Goal: Transaction & Acquisition: Book appointment/travel/reservation

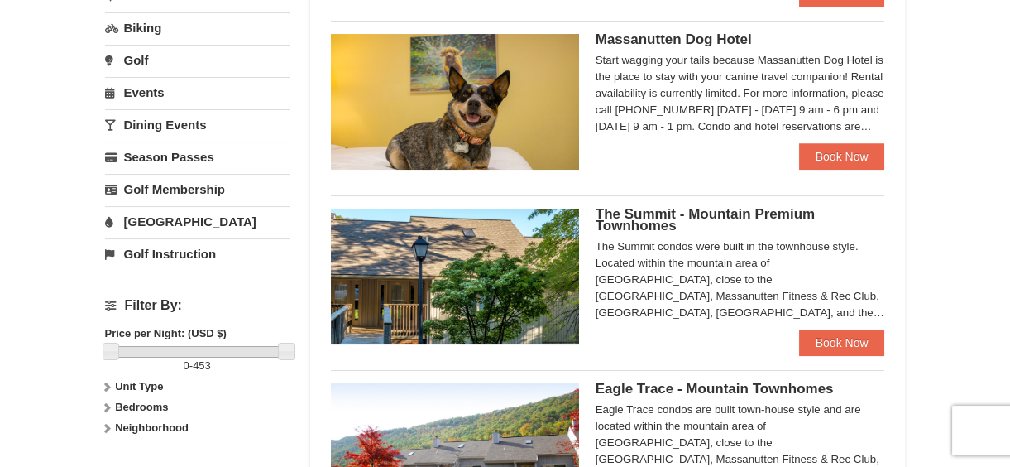
scroll to position [495, 0]
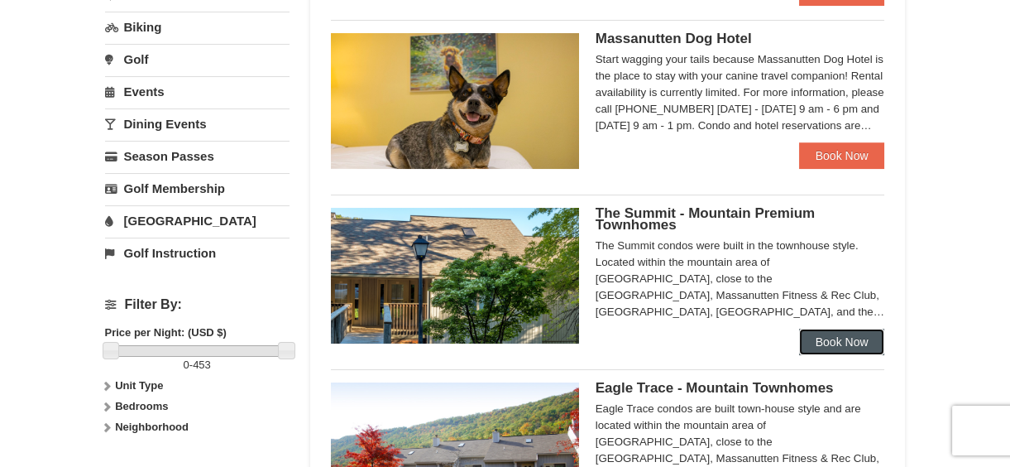
click at [865, 340] on link "Book Now" at bounding box center [842, 342] width 86 height 26
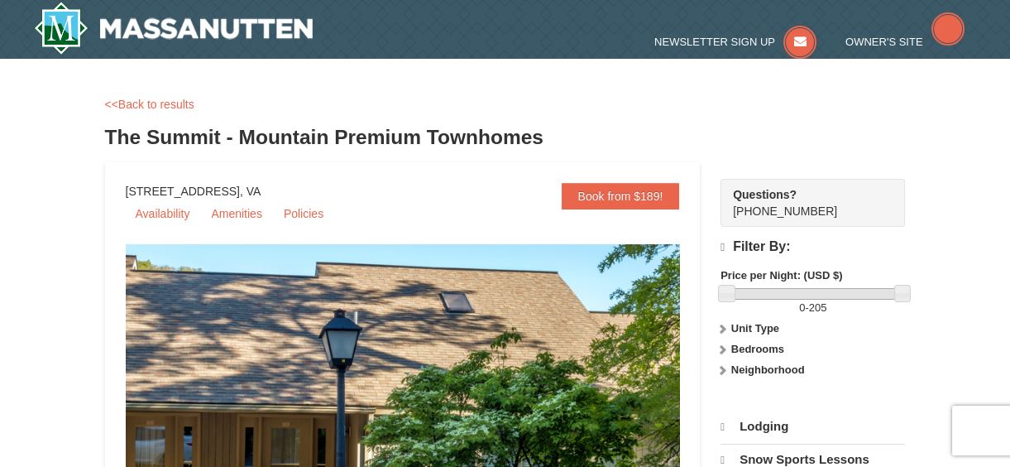
select select "10"
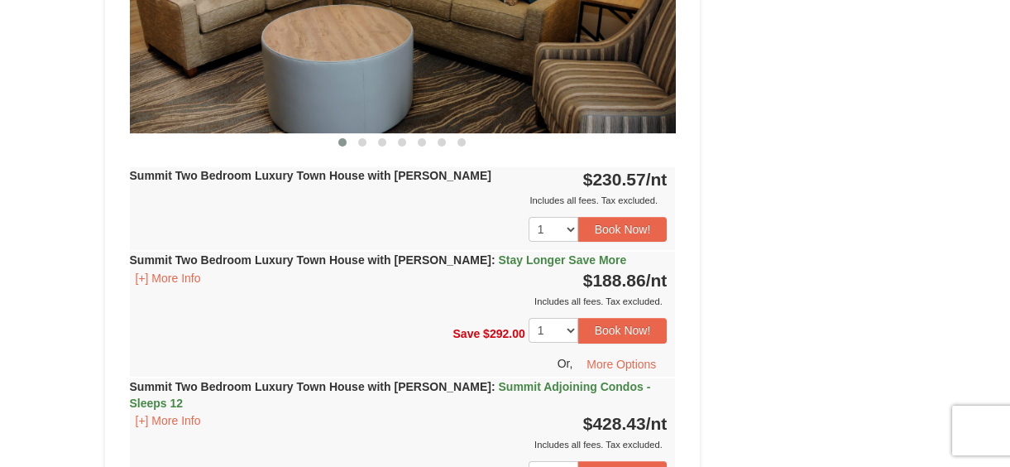
scroll to position [844, 0]
click at [628, 318] on button "Book Now!" at bounding box center [622, 330] width 89 height 25
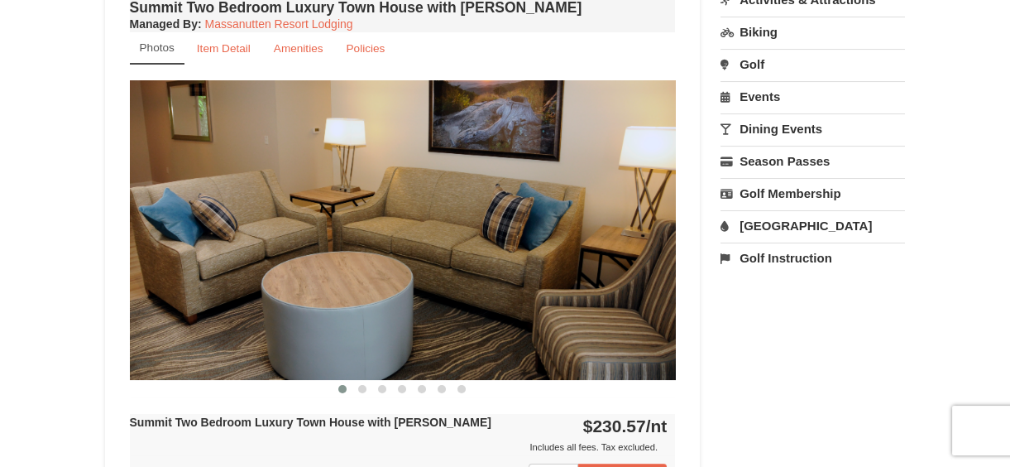
scroll to position [161, 0]
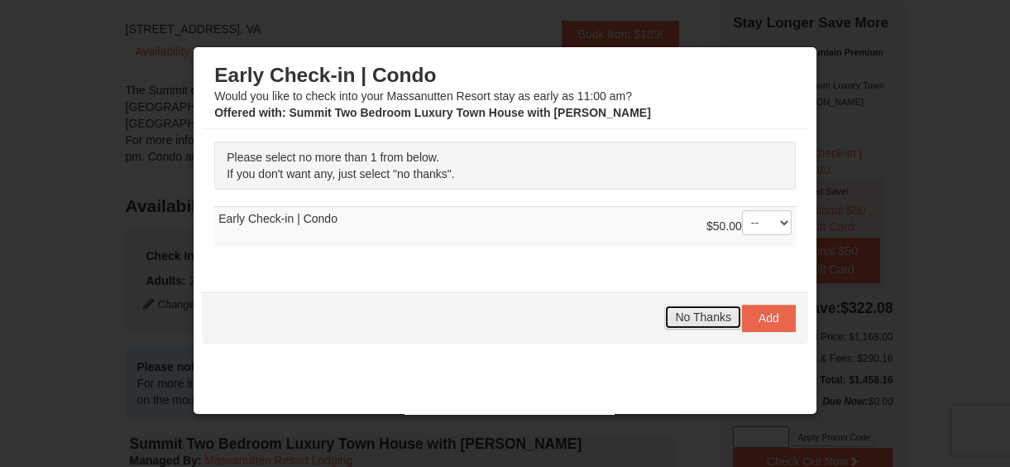
click at [689, 321] on span "No Thanks" at bounding box center [702, 316] width 55 height 13
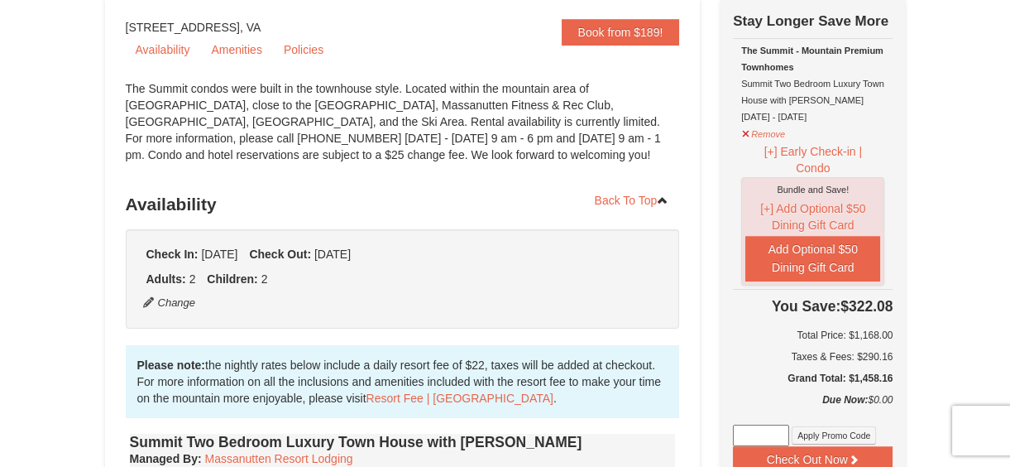
scroll to position [164, 0]
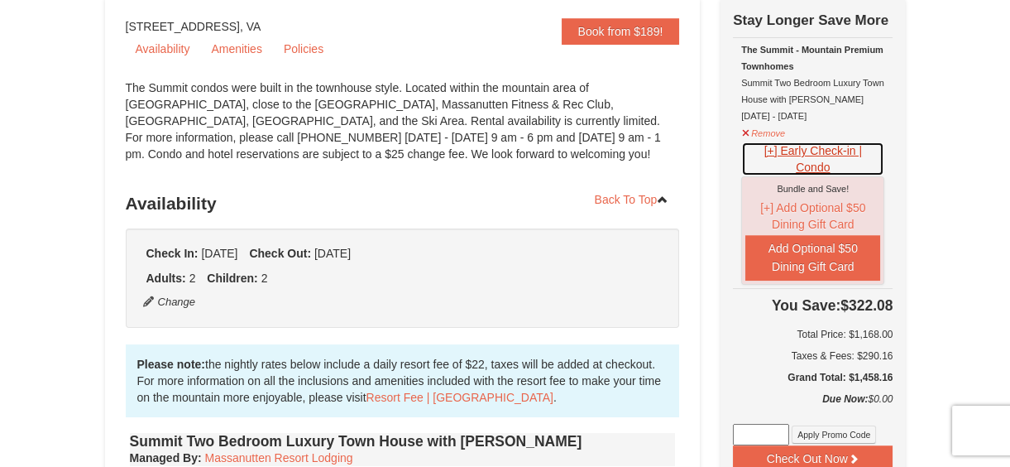
click at [775, 155] on button "[+] Early Check-in | Condo" at bounding box center [812, 159] width 143 height 35
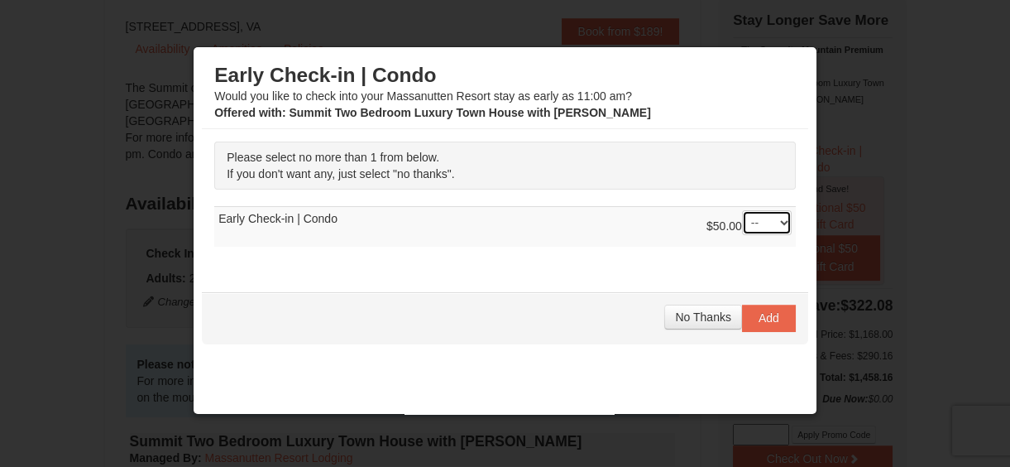
click at [773, 224] on select "-- 01" at bounding box center [767, 222] width 50 height 25
click at [679, 324] on button "No Thanks" at bounding box center [702, 317] width 77 height 25
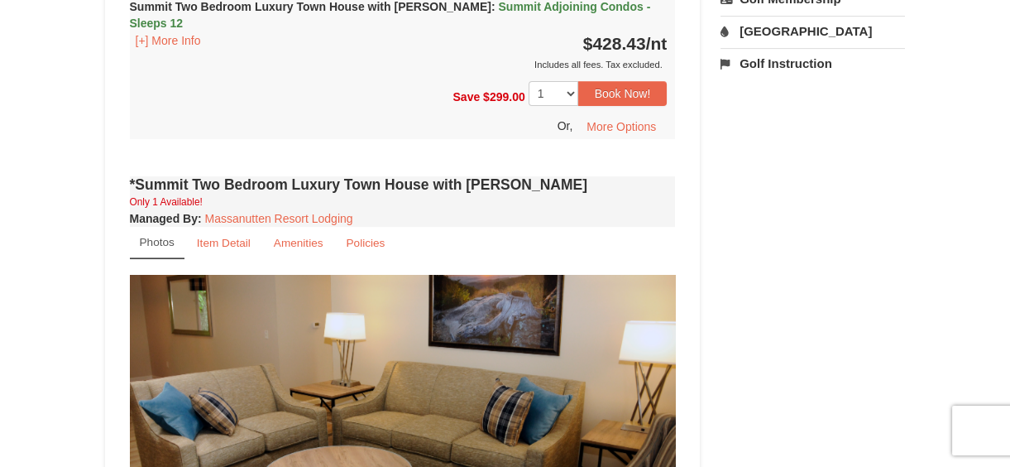
scroll to position [1204, 0]
